Goal: Transaction & Acquisition: Purchase product/service

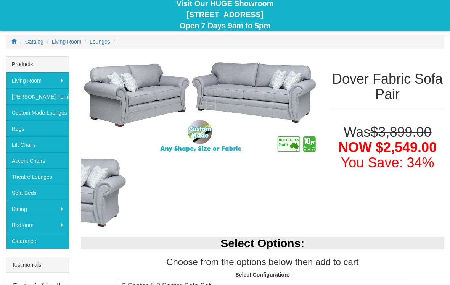
scroll to position [78, 0]
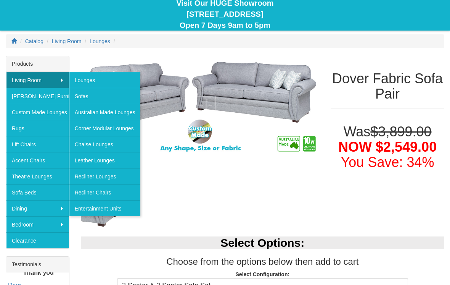
click at [81, 98] on link "Sofas" at bounding box center [105, 96] width 72 height 16
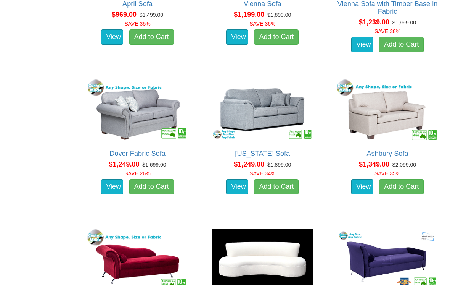
scroll to position [712, 0]
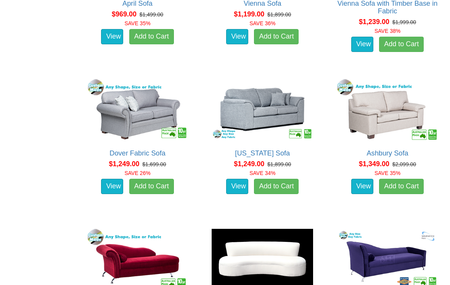
click at [276, 118] on img at bounding box center [262, 109] width 105 height 64
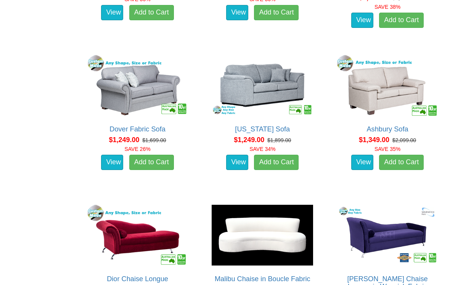
scroll to position [736, 0]
click at [394, 92] on img at bounding box center [387, 85] width 105 height 64
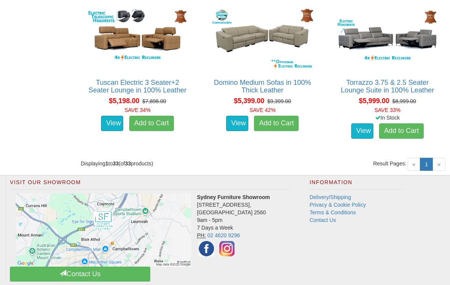
scroll to position [1983, 0]
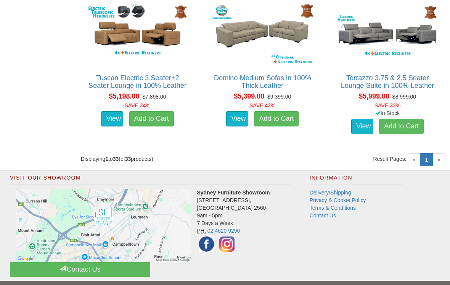
click at [443, 153] on span "»" at bounding box center [439, 159] width 13 height 13
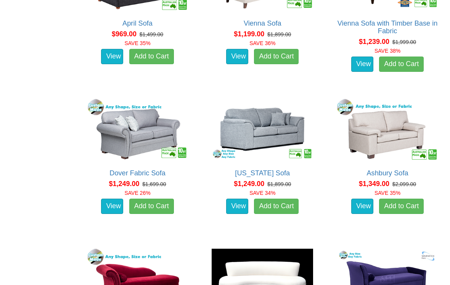
scroll to position [694, 0]
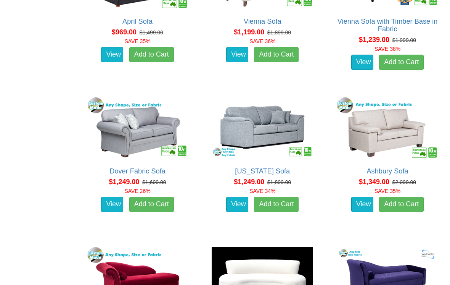
click at [131, 138] on img at bounding box center [137, 127] width 105 height 64
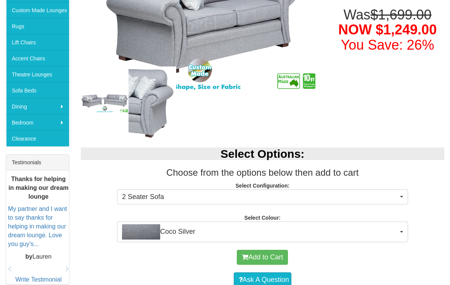
scroll to position [213, 0]
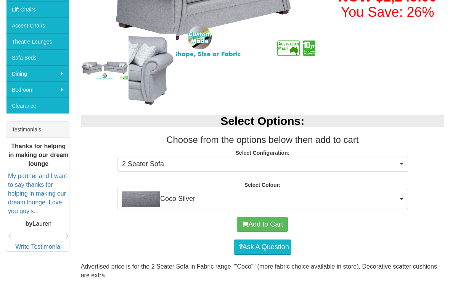
click at [399, 201] on button "Coco Silver" at bounding box center [262, 199] width 291 height 21
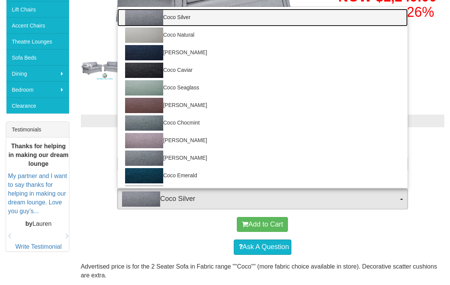
scroll to position [213, 0]
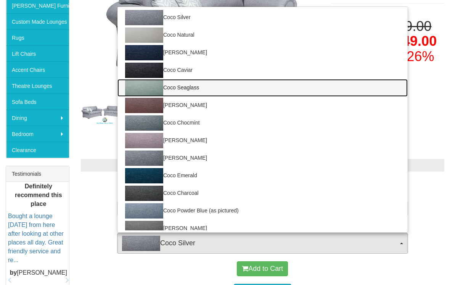
click at [167, 87] on link "Coco Seaglass" at bounding box center [263, 88] width 290 height 18
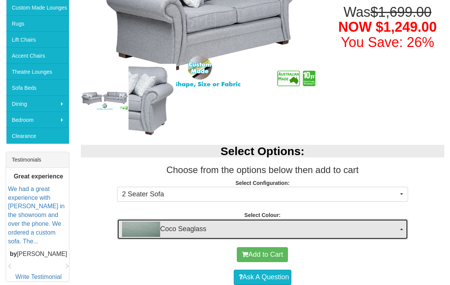
scroll to position [183, 0]
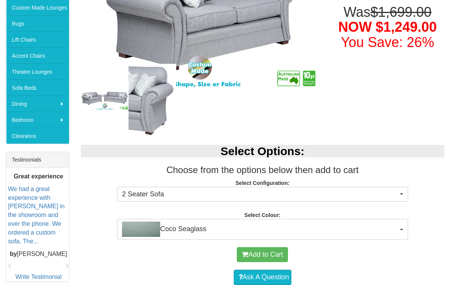
click at [221, 231] on span "Coco Seaglass" at bounding box center [260, 228] width 276 height 15
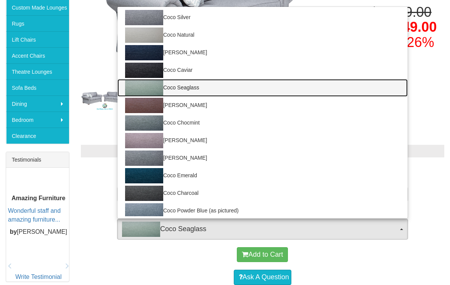
click at [193, 90] on link "Coco Seaglass" at bounding box center [263, 88] width 290 height 18
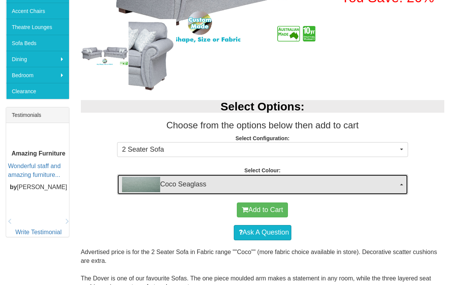
scroll to position [227, 0]
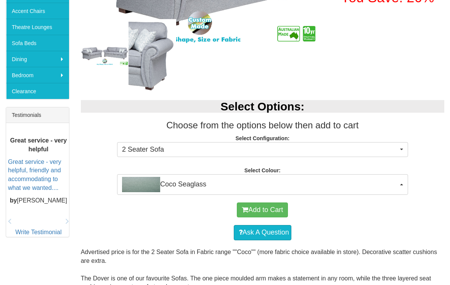
click at [400, 181] on button "Coco Seaglass" at bounding box center [262, 184] width 291 height 21
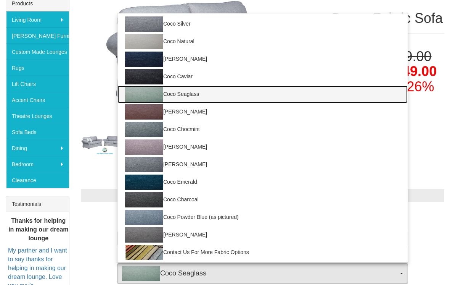
scroll to position [132, 0]
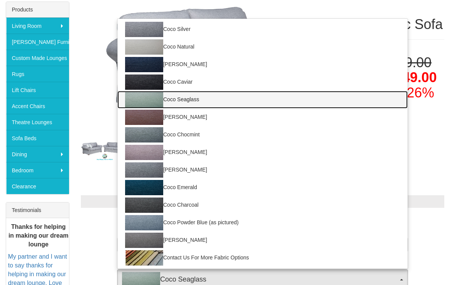
click at [149, 98] on img at bounding box center [144, 99] width 38 height 15
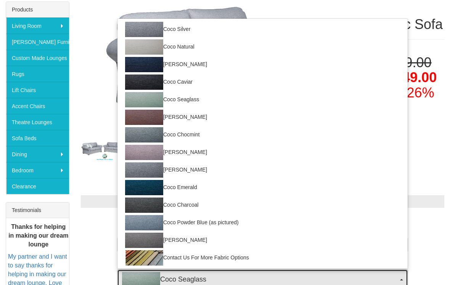
select select "169"
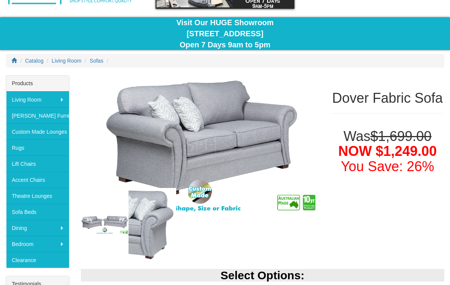
scroll to position [0, 0]
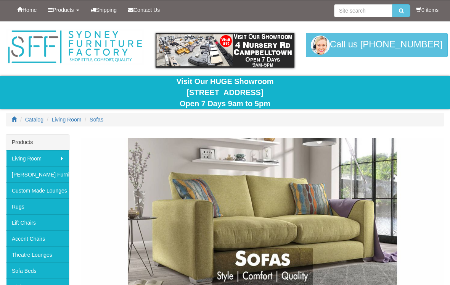
scroll to position [705, 0]
